Goal: Transaction & Acquisition: Purchase product/service

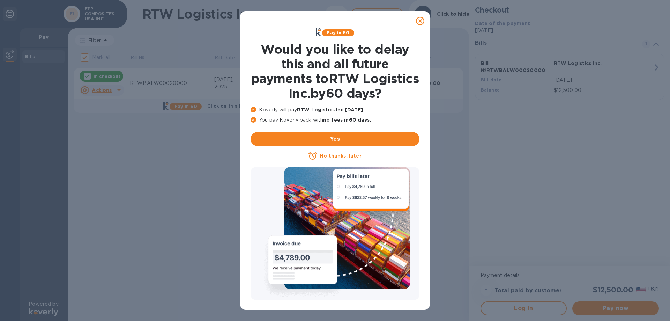
click at [419, 21] on icon at bounding box center [420, 21] width 8 height 8
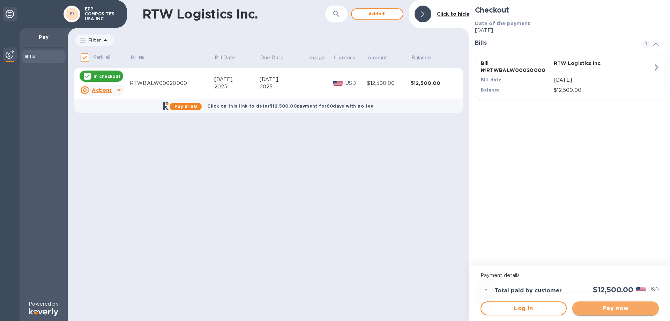
click at [605, 307] on span "Pay now" at bounding box center [615, 308] width 75 height 8
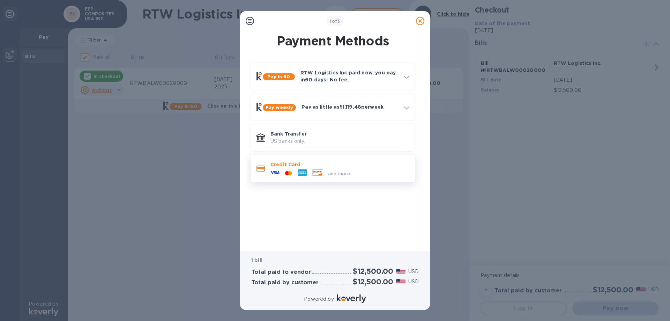
click at [333, 169] on div "and more..." at bounding box center [312, 173] width 89 height 10
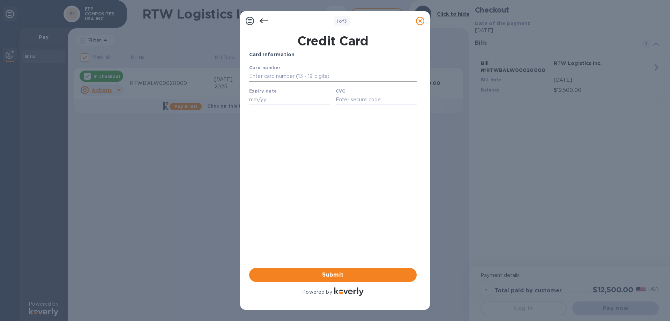
click at [299, 79] on input "text" at bounding box center [332, 76] width 167 height 10
paste input "[CREDIT_CARD_NUMBER]"
type input "[CREDIT_CARD_NUMBER]"
click at [256, 102] on input "text" at bounding box center [289, 99] width 81 height 10
type input "06/28"
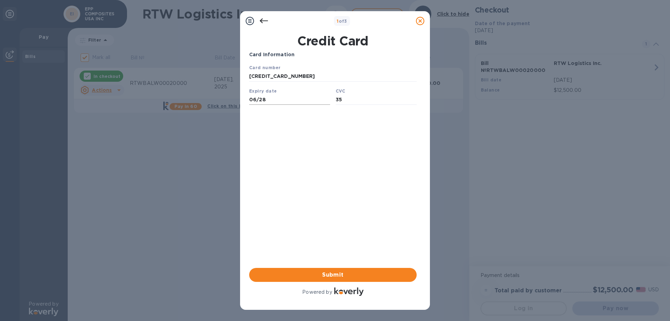
type input "350"
click at [323, 275] on span "Submit" at bounding box center [333, 274] width 156 height 8
